Goal: Task Accomplishment & Management: Complete application form

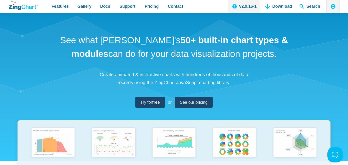
click at [166, 0] on link "Contact" at bounding box center [176, 6] width 20 height 13
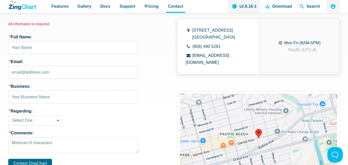
scroll to position [180, 0]
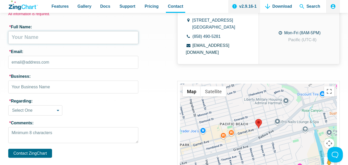
click at [48, 44] on input "* Full Name:" at bounding box center [73, 37] width 130 height 13
type input "[PERSON_NAME]"
type input "[PERSON_NAME][EMAIL_ADDRESS][DOMAIN_NAME]"
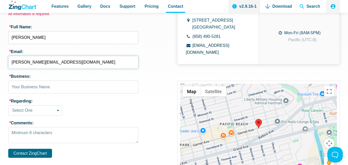
type input "PaintGreen"
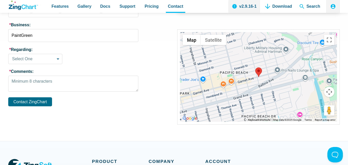
scroll to position [241, 0]
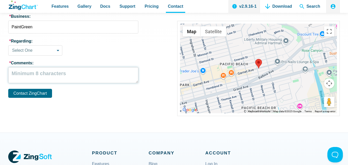
click at [30, 77] on textarea "* Comments:" at bounding box center [73, 75] width 130 height 16
paste textarea "I own a local painting company and would love to give you a professional interi…"
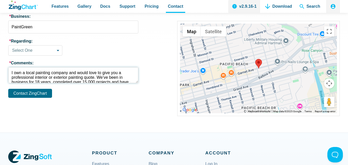
scroll to position [105, 0]
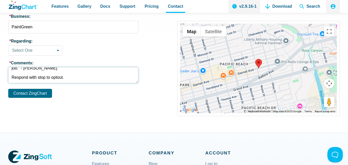
type textarea "I own a local painting company and would love to give you a professional interi…"
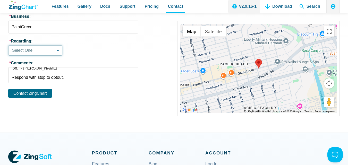
click at [32, 52] on select "Select One Sales Inquiry Installation Licensing Documentation Support Other" at bounding box center [35, 50] width 54 height 10
select select "other"
click at [8, 45] on select "Select One Sales Inquiry Installation Licensing Documentation Support Other" at bounding box center [35, 50] width 54 height 10
click at [24, 91] on button "Contact ZingChart" at bounding box center [30, 93] width 44 height 9
